Goal: Use online tool/utility: Utilize a website feature to perform a specific function

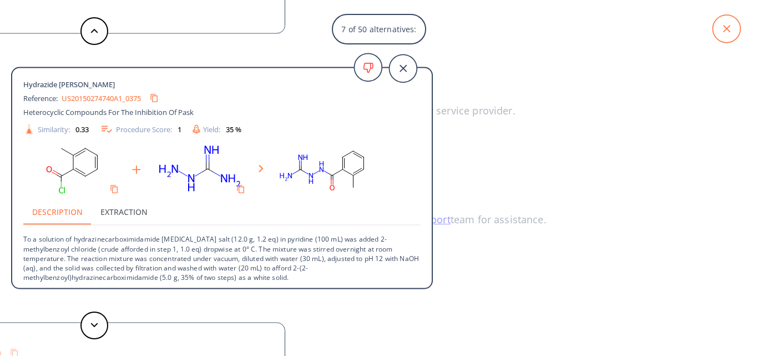
click at [725, 29] on icon at bounding box center [727, 29] width 28 height 28
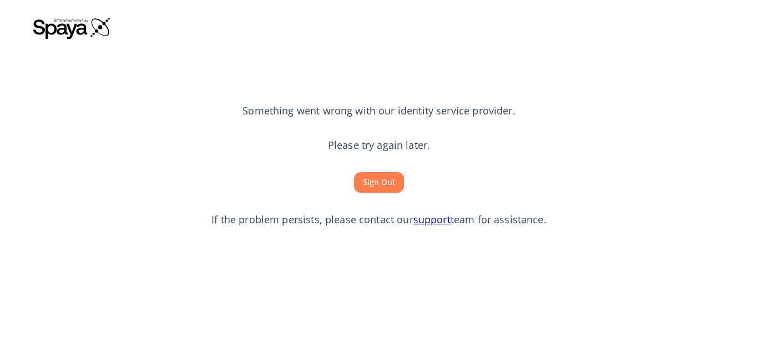
click at [376, 185] on button "Sign Out" at bounding box center [379, 182] width 50 height 21
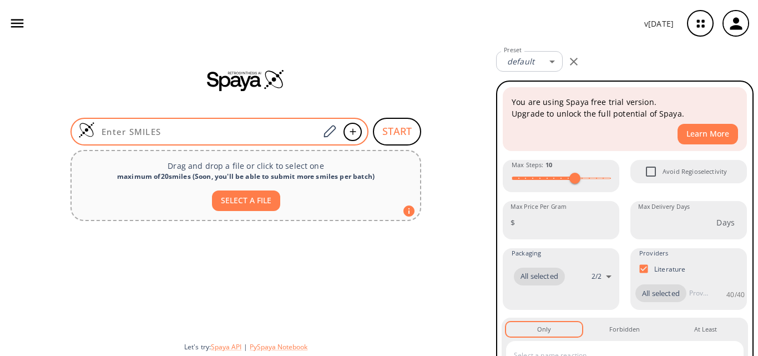
click at [131, 137] on input at bounding box center [207, 131] width 224 height 11
paste input "N=C(C1=CC=C(C=O)C=C1)N"
type input "N=C(C1=CC=C(C=O)C=C1)N"
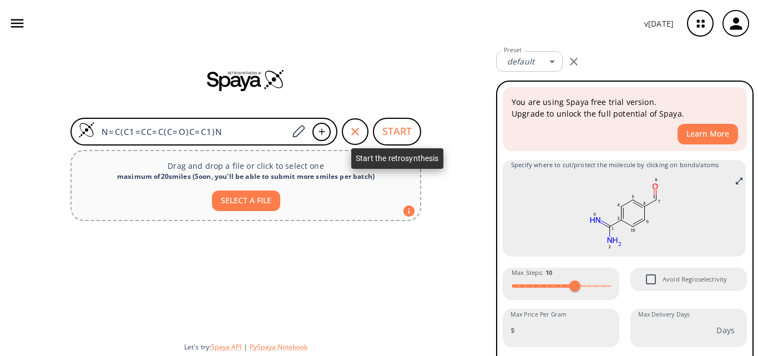
click at [402, 133] on button "START" at bounding box center [397, 132] width 48 height 28
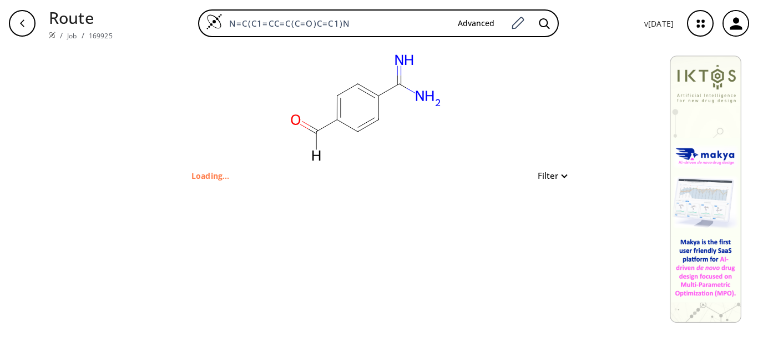
type input "O=C([H])C1=CC=C(C(N)=N)C=C1"
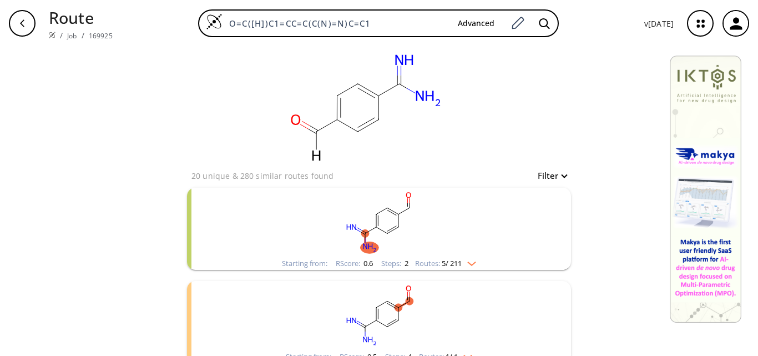
scroll to position [55, 0]
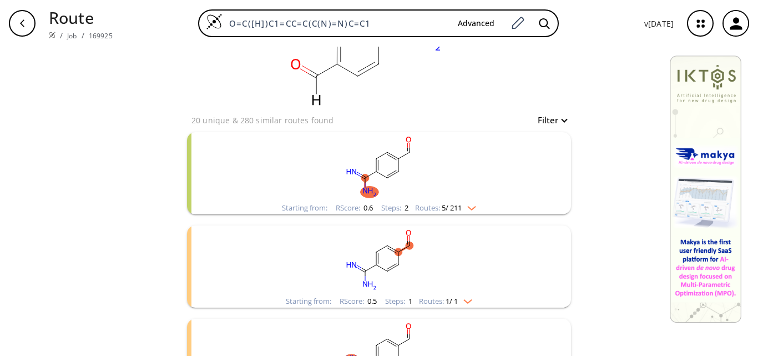
click at [383, 179] on ellipse "clusters" at bounding box center [387, 178] width 8 height 8
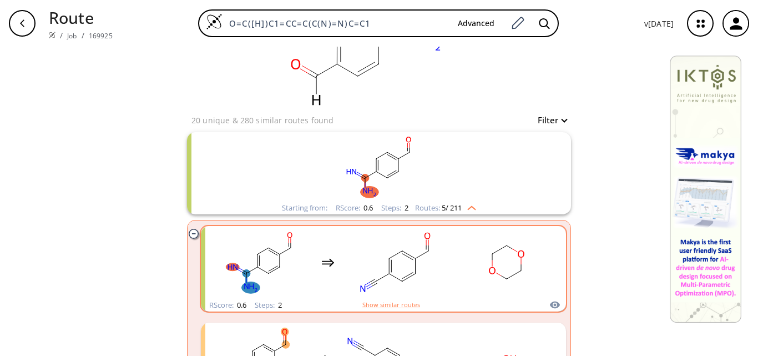
click at [463, 263] on rect "clusters" at bounding box center [507, 262] width 100 height 69
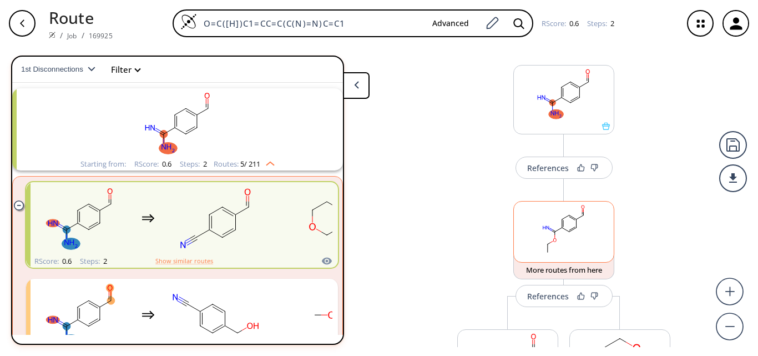
scroll to position [132, 0]
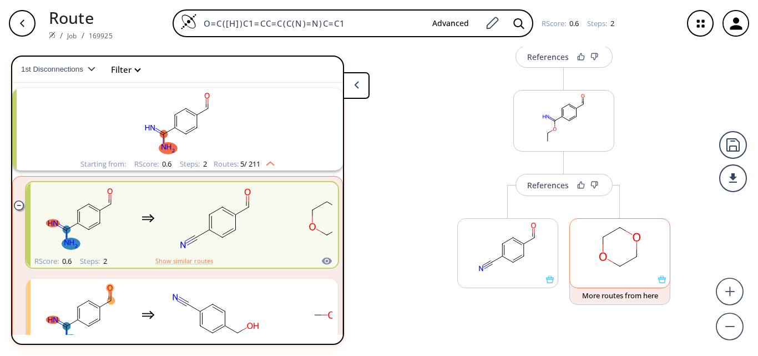
click at [623, 259] on rect at bounding box center [620, 247] width 100 height 57
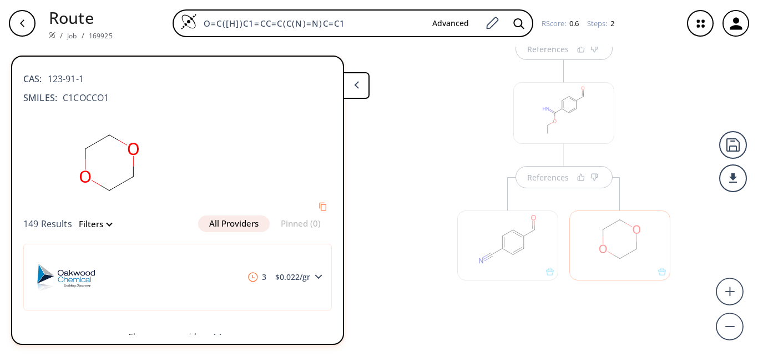
scroll to position [0, 0]
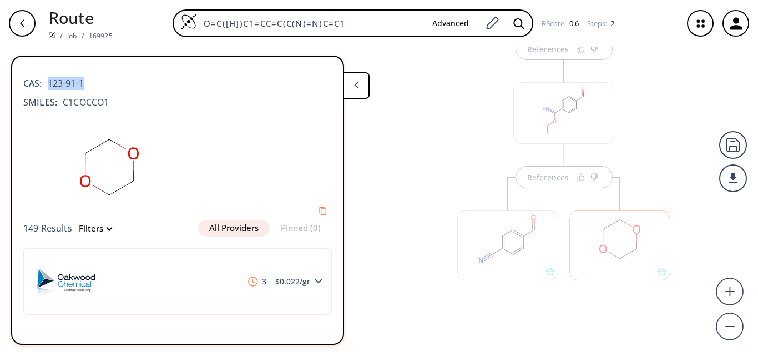
drag, startPoint x: 84, startPoint y: 83, endPoint x: 48, endPoint y: 83, distance: 36.6
click at [48, 83] on span "123-91-1" at bounding box center [63, 83] width 42 height 13
copy span "123-91-1"
click at [363, 89] on button at bounding box center [356, 85] width 27 height 27
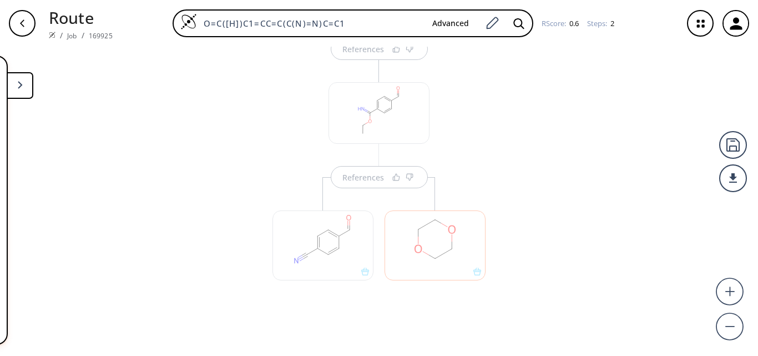
click at [17, 83] on button at bounding box center [20, 85] width 27 height 27
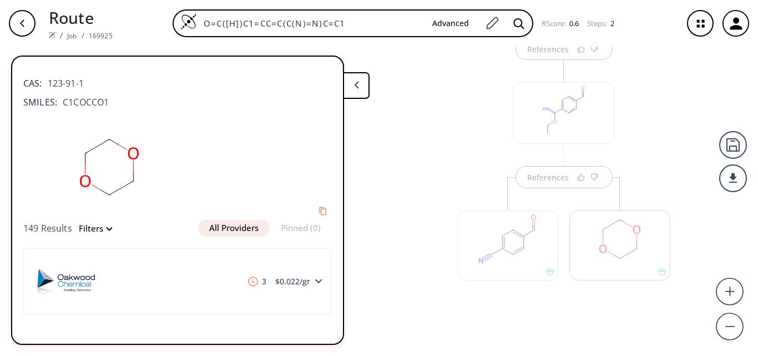
click at [363, 174] on div "CAS: 123-91-1 SMILES: C1COCCO1 149 Results Filters All Providers Pinned (0) 3 $…" at bounding box center [190, 199] width 358 height 289
click at [446, 174] on div "References" at bounding box center [563, 186] width 235 height 275
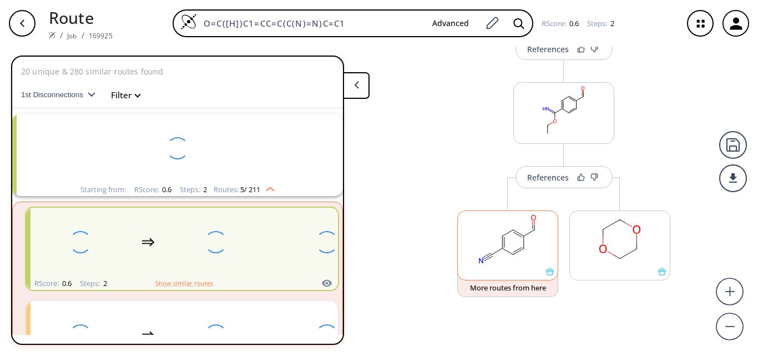
scroll to position [26, 0]
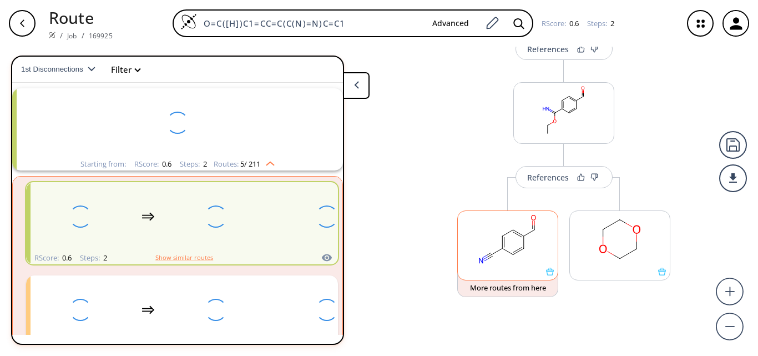
click at [525, 226] on rect at bounding box center [508, 239] width 100 height 57
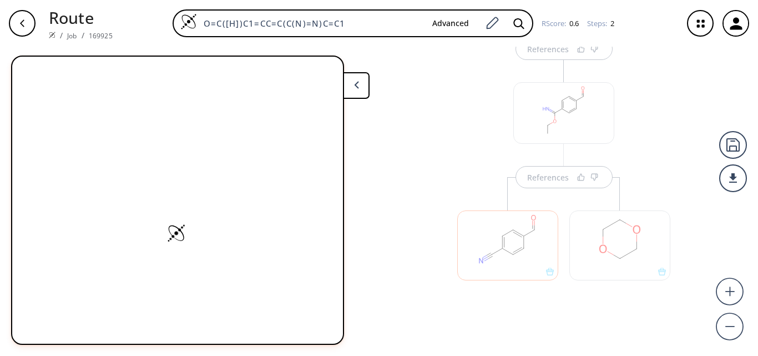
scroll to position [0, 0]
click at [536, 184] on div at bounding box center [508, 239] width 112 height 125
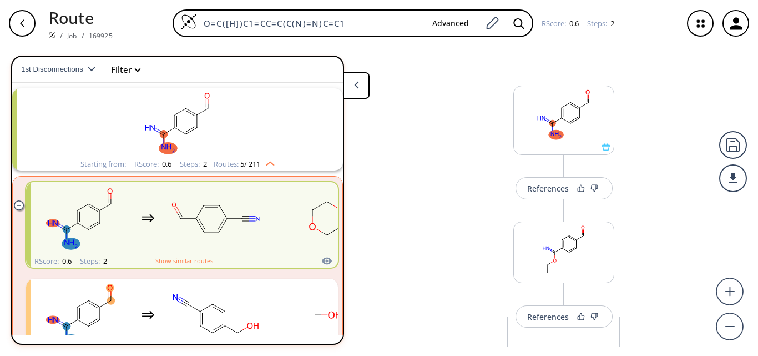
scroll to position [55, 0]
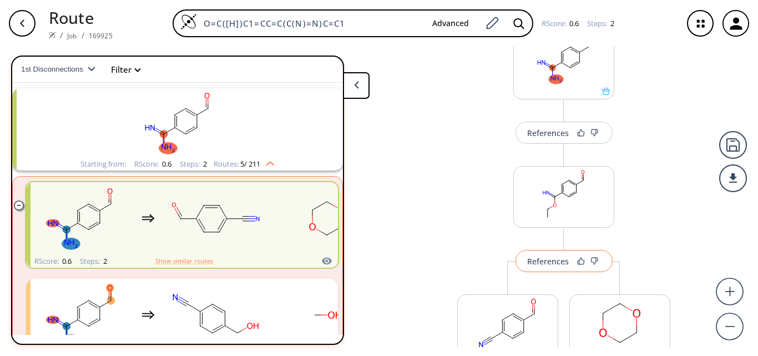
click at [549, 263] on div "References" at bounding box center [548, 260] width 42 height 7
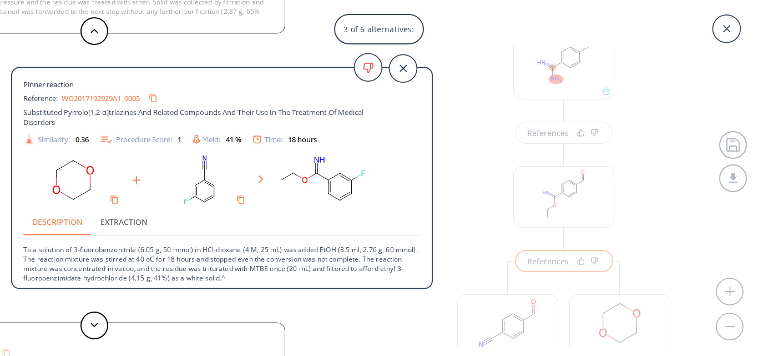
scroll to position [2, 0]
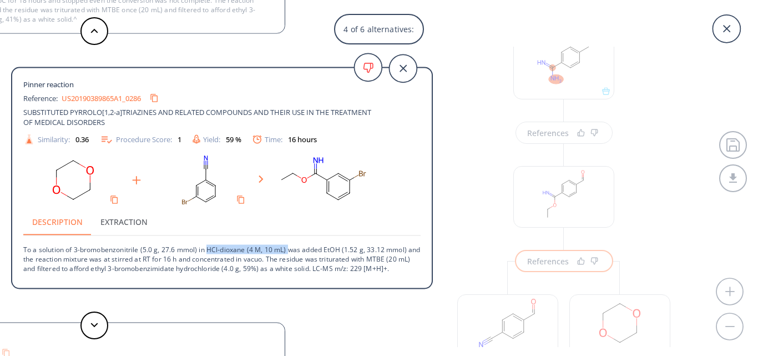
drag, startPoint x: 208, startPoint y: 248, endPoint x: 289, endPoint y: 247, distance: 81.0
click at [289, 247] on p "To a solution of 3-bromobenzonitrile (5.0 g, 27.6 mmol) in HCl-dioxane (4 M, 10…" at bounding box center [221, 253] width 397 height 37
copy p "HCl-dioxane (4 M, 10 mL)"
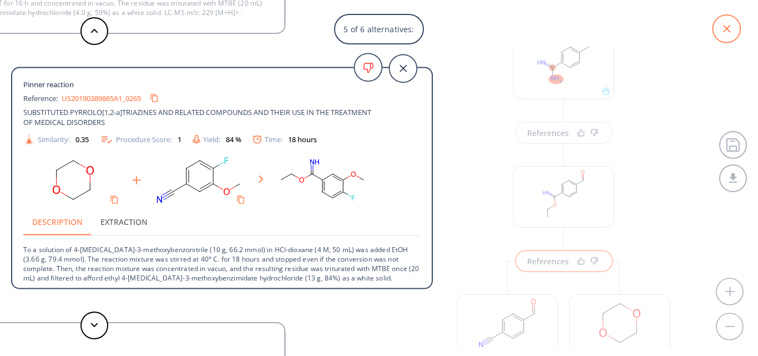
click at [730, 23] on icon at bounding box center [727, 29] width 28 height 28
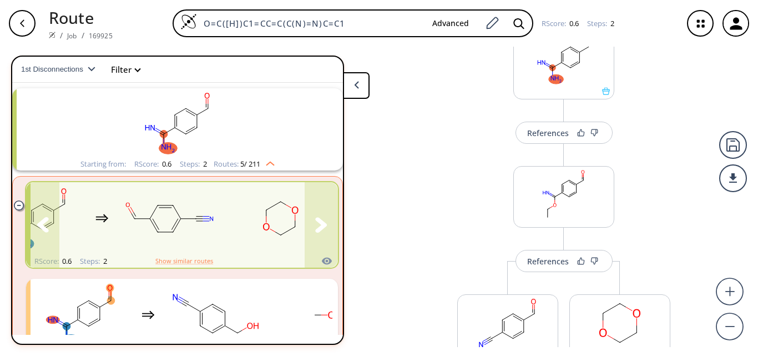
scroll to position [81, 0]
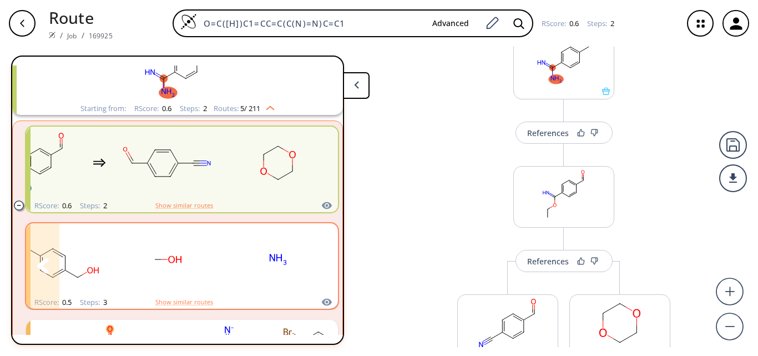
click at [316, 265] on icon "clusters" at bounding box center [321, 265] width 12 height 15
click at [240, 267] on rect "clusters" at bounding box center [278, 259] width 100 height 69
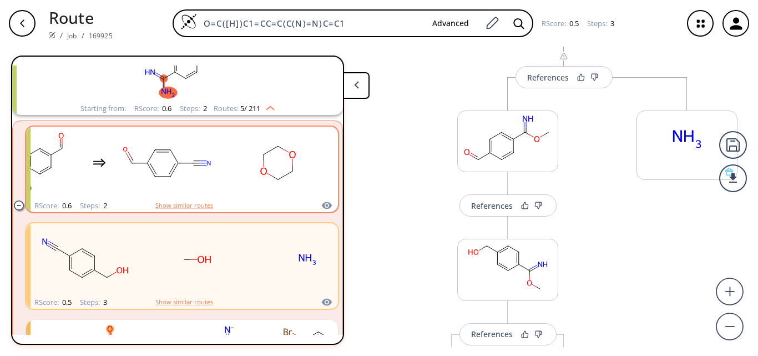
scroll to position [222, 0]
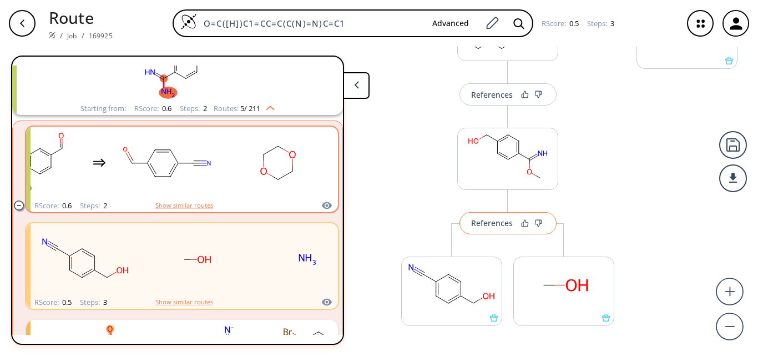
click at [489, 225] on div "References" at bounding box center [492, 222] width 42 height 7
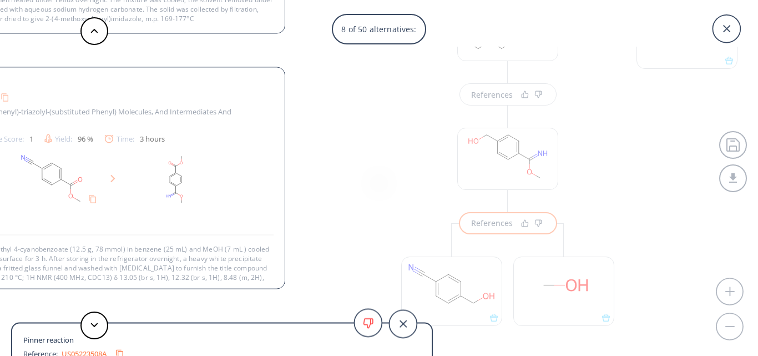
scroll to position [22, 0]
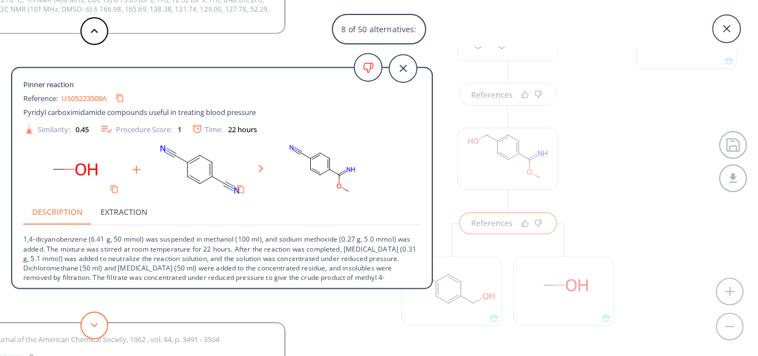
click at [98, 329] on button at bounding box center [94, 325] width 28 height 28
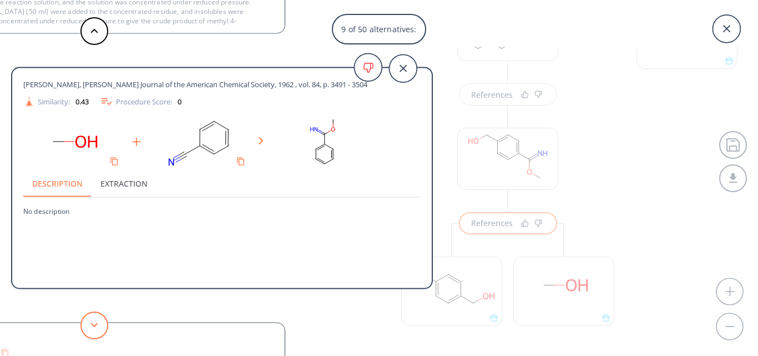
click at [99, 327] on button at bounding box center [94, 325] width 28 height 28
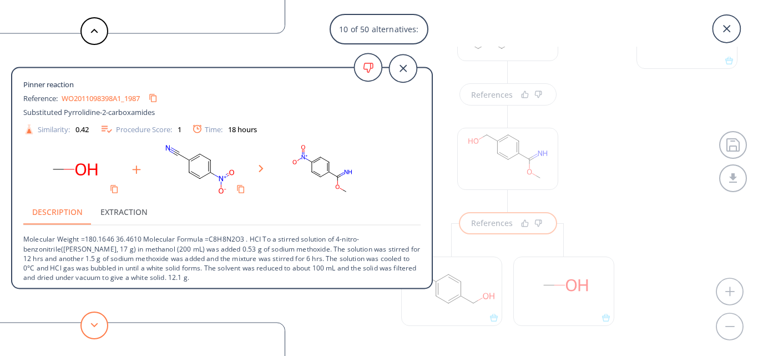
click at [102, 330] on button at bounding box center [94, 325] width 28 height 28
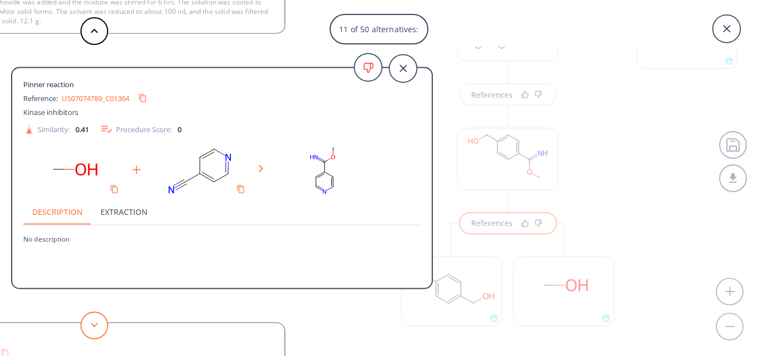
click at [102, 330] on button at bounding box center [94, 325] width 28 height 28
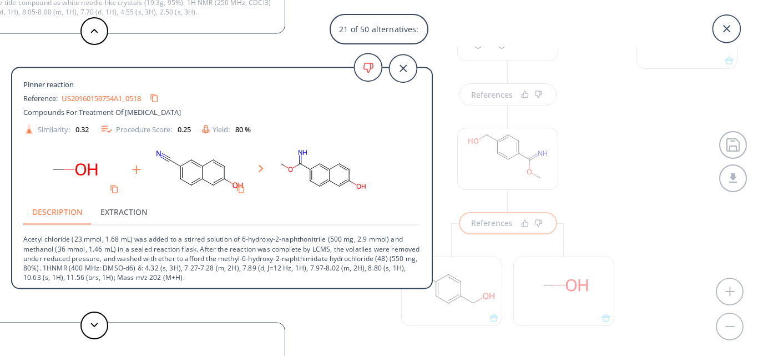
scroll to position [2, 0]
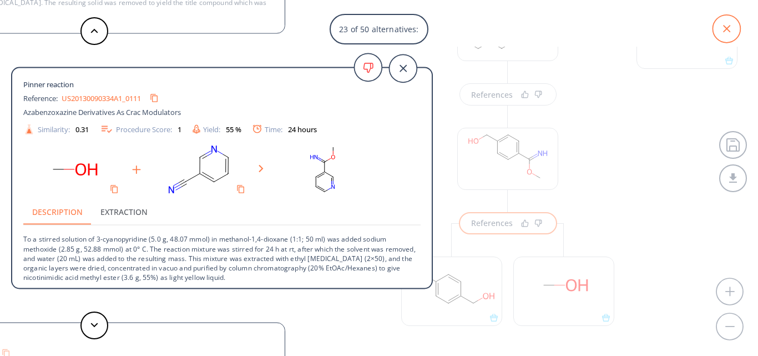
click at [722, 27] on icon at bounding box center [727, 29] width 28 height 28
